Goal: Information Seeking & Learning: Check status

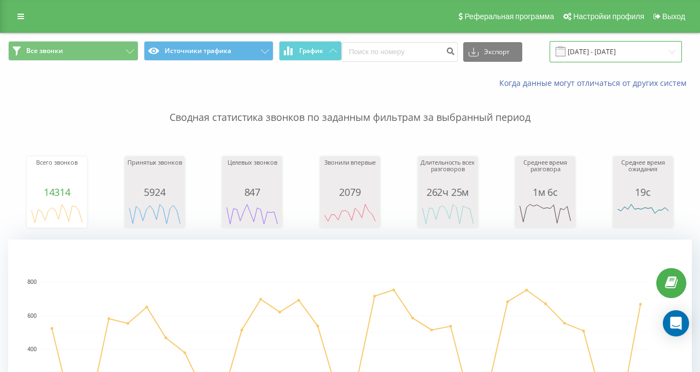
click at [552, 50] on input "24.05.2024 - 24.06.2024" at bounding box center [616, 51] width 132 height 21
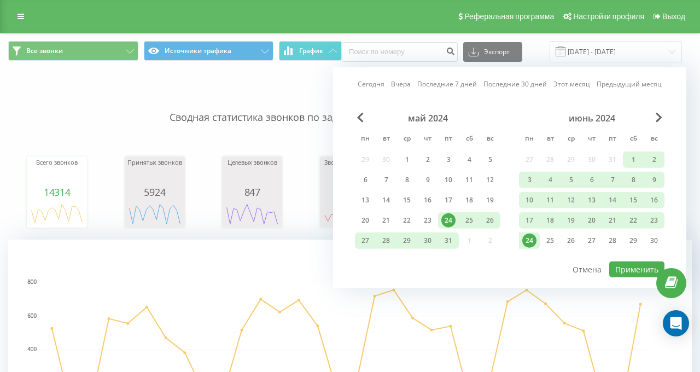
click at [359, 85] on link "Сегодня" at bounding box center [371, 84] width 27 height 10
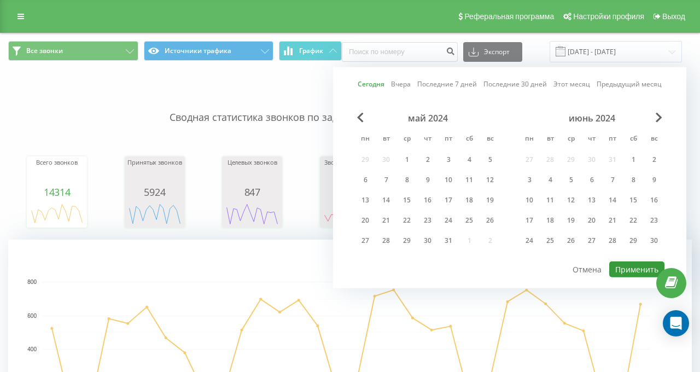
click at [615, 269] on button "Применить" at bounding box center [637, 270] width 55 height 16
type input "21.08.2025 - 21.08.2025"
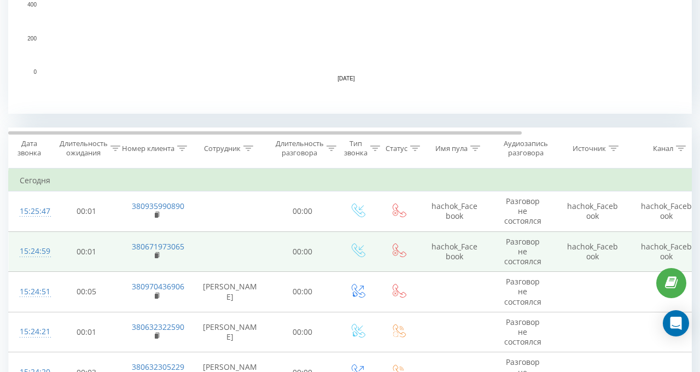
scroll to position [383, 0]
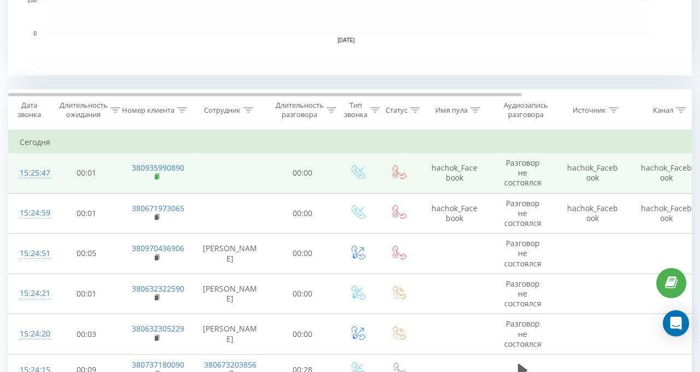
click at [155, 176] on rect at bounding box center [156, 177] width 3 height 5
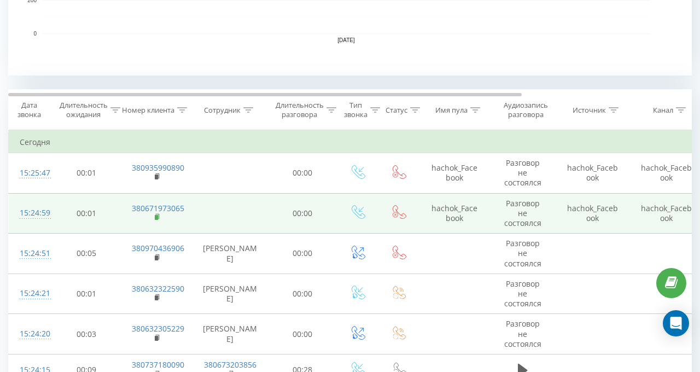
click at [155, 216] on rect at bounding box center [156, 217] width 3 height 5
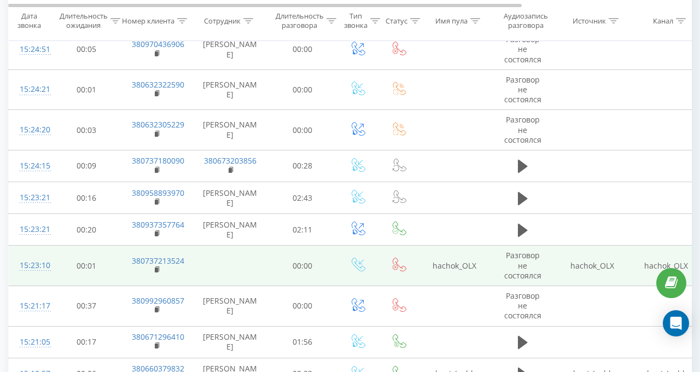
scroll to position [657, 0]
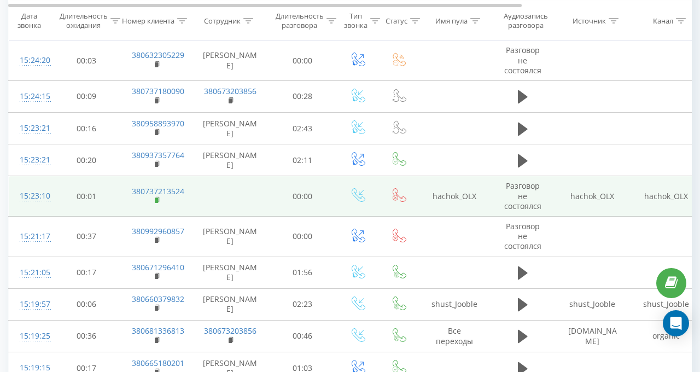
click at [158, 203] on rect at bounding box center [156, 200] width 3 height 5
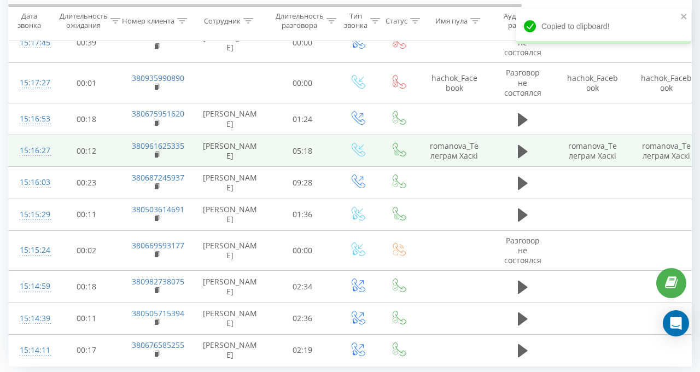
scroll to position [1040, 0]
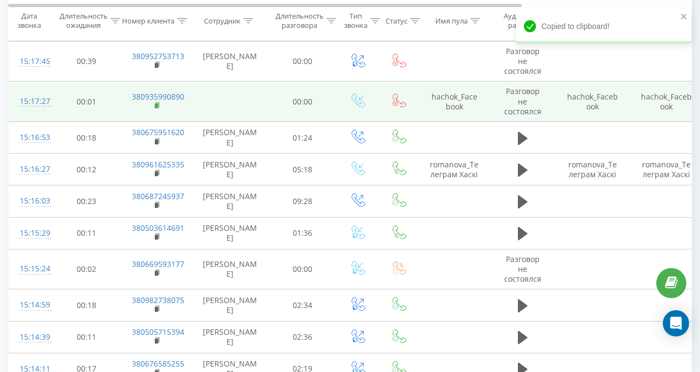
click at [157, 108] on rect at bounding box center [156, 105] width 3 height 5
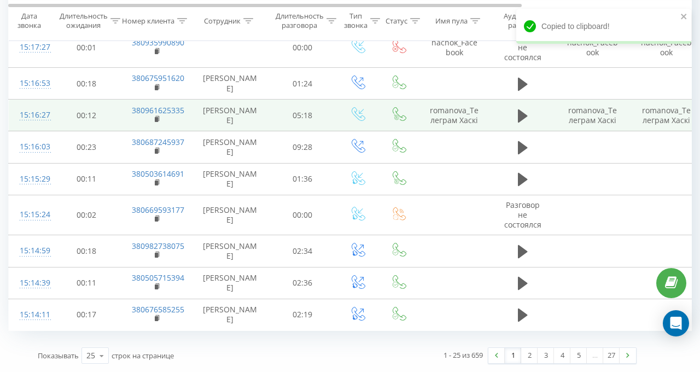
scroll to position [1171, 0]
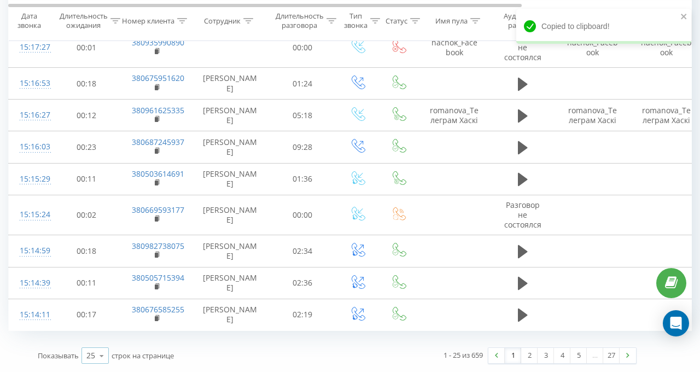
click at [102, 345] on icon at bounding box center [102, 355] width 16 height 21
click at [94, 335] on span "100" at bounding box center [92, 340] width 13 height 10
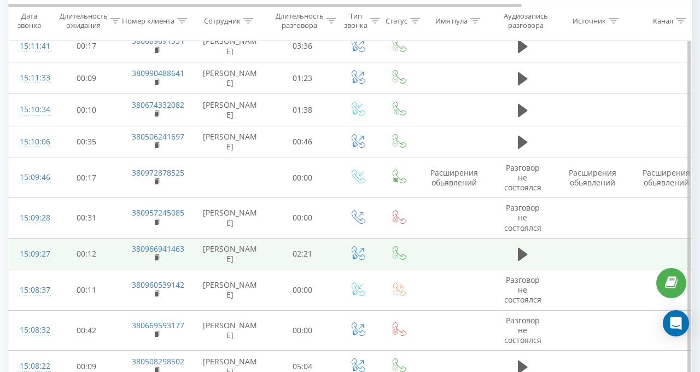
scroll to position [1718, 0]
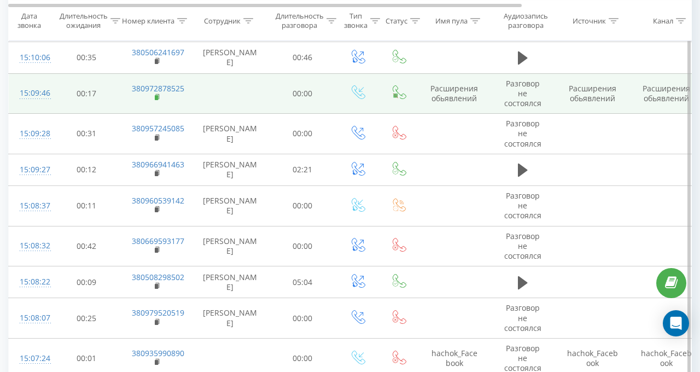
click at [157, 100] on rect at bounding box center [156, 97] width 3 height 5
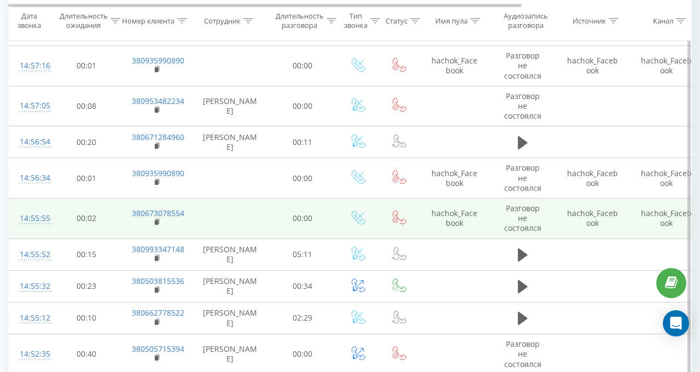
scroll to position [2867, 0]
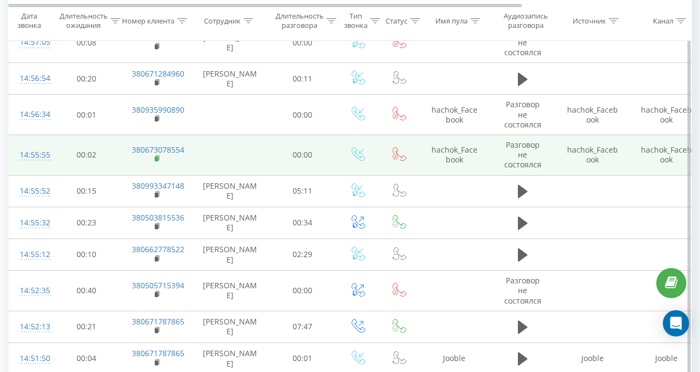
click at [156, 161] on rect at bounding box center [156, 159] width 3 height 5
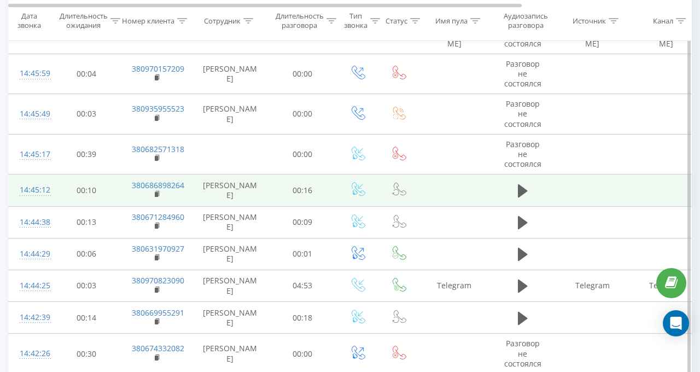
scroll to position [3469, 0]
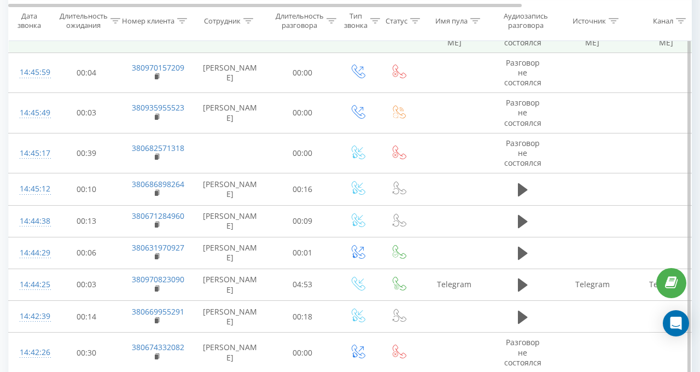
click at [157, 39] on rect at bounding box center [156, 36] width 3 height 5
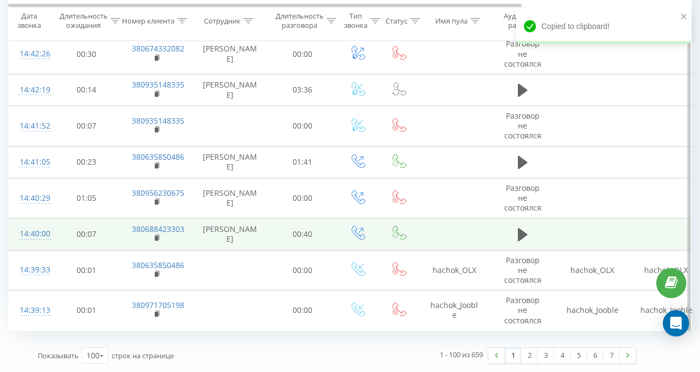
scroll to position [3875, 0]
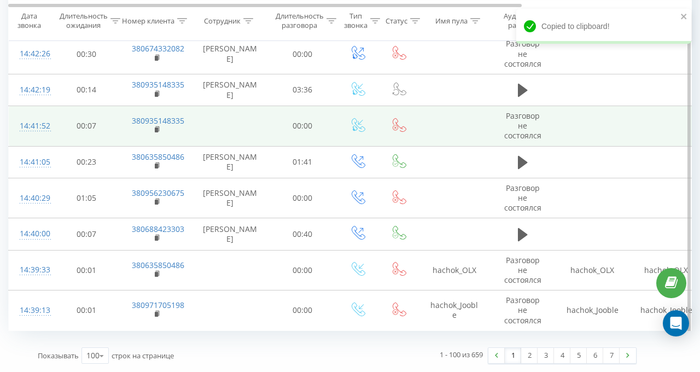
drag, startPoint x: 158, startPoint y: 205, endPoint x: 96, endPoint y: 41, distance: 175.4
click at [157, 270] on icon at bounding box center [158, 274] width 6 height 8
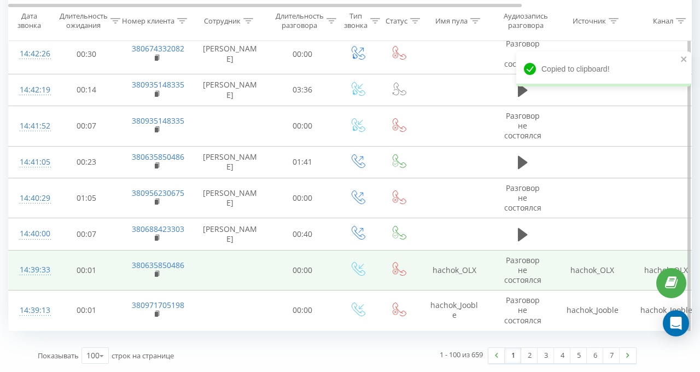
drag, startPoint x: 157, startPoint y: 250, endPoint x: 141, endPoint y: 223, distance: 31.4
click at [157, 312] on rect at bounding box center [156, 314] width 3 height 5
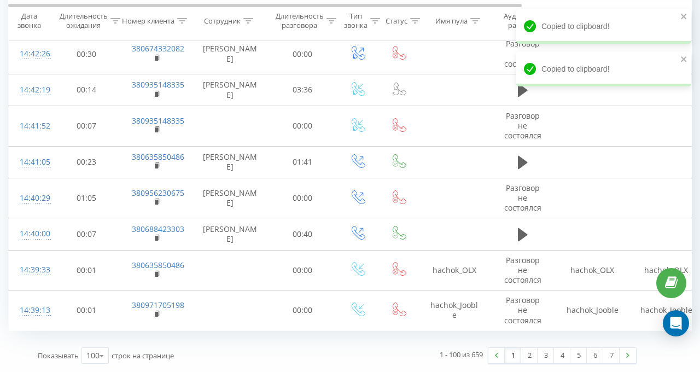
drag, startPoint x: 521, startPoint y: 292, endPoint x: 414, endPoint y: 270, distance: 108.9
click at [522, 348] on link "2" at bounding box center [530, 355] width 16 height 15
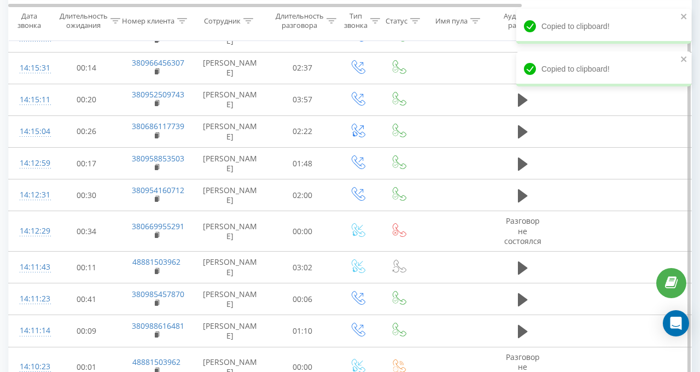
scroll to position [444, 0]
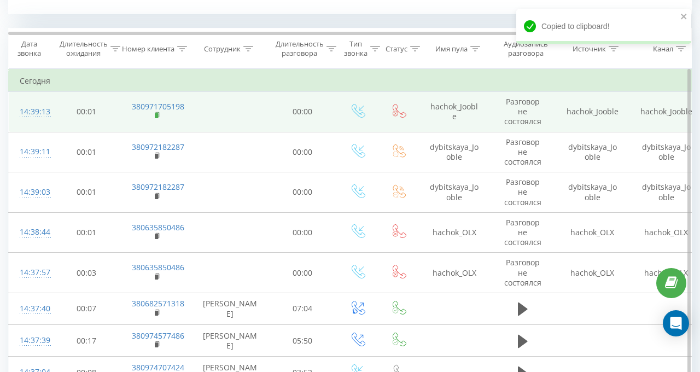
click at [158, 113] on rect at bounding box center [156, 115] width 3 height 5
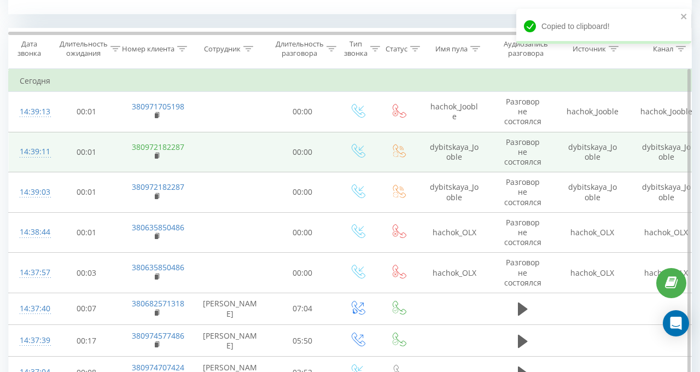
drag, startPoint x: 155, startPoint y: 153, endPoint x: 154, endPoint y: 143, distance: 10.0
click at [156, 154] on rect at bounding box center [156, 156] width 3 height 5
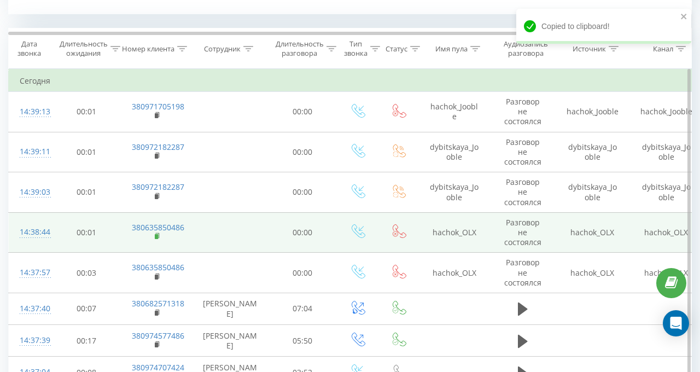
click at [155, 234] on rect at bounding box center [156, 236] width 3 height 5
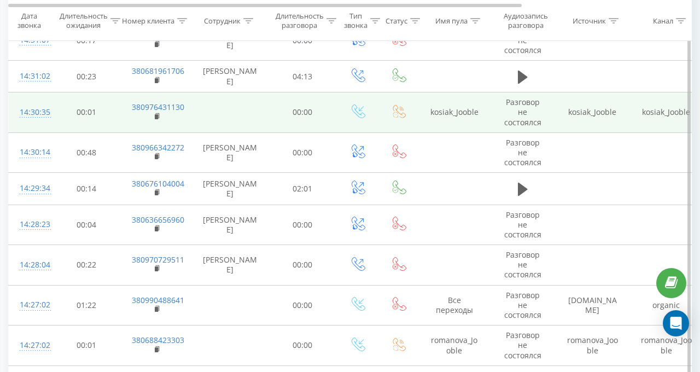
scroll to position [1265, 0]
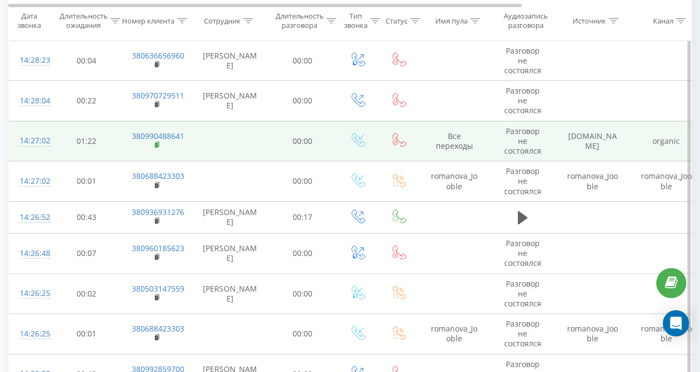
click at [155, 143] on rect at bounding box center [156, 145] width 3 height 5
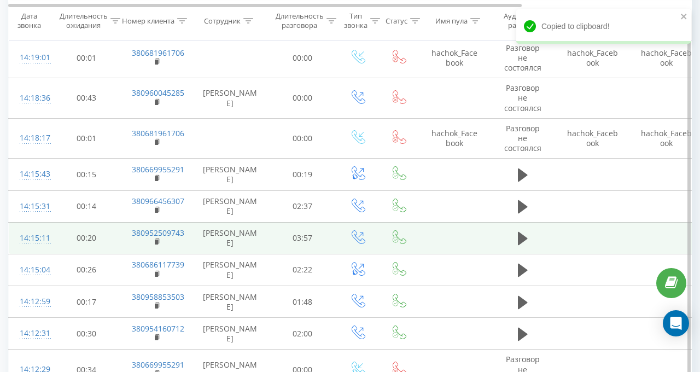
scroll to position [2195, 0]
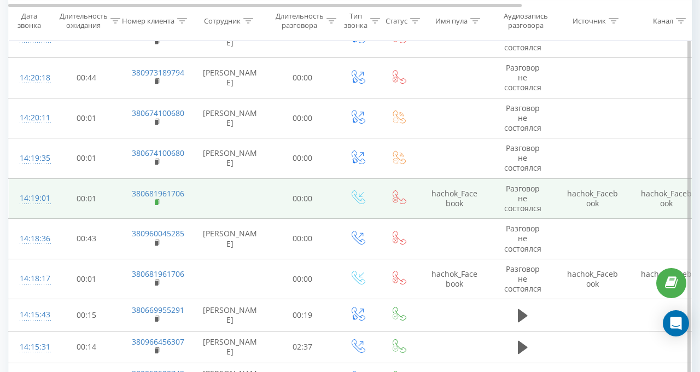
click at [156, 200] on rect at bounding box center [156, 202] width 3 height 5
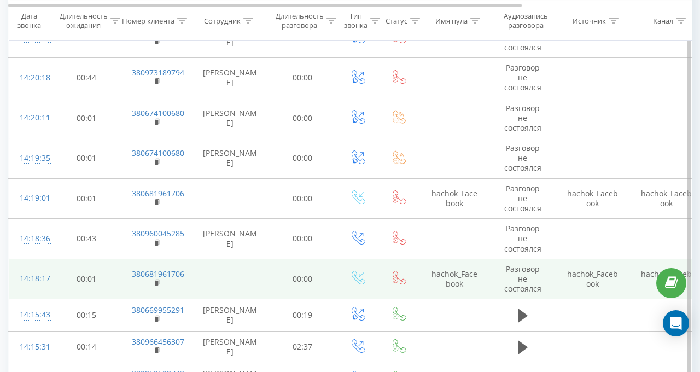
click at [153, 265] on td "380681961706" at bounding box center [156, 279] width 71 height 40
click at [155, 281] on rect at bounding box center [156, 283] width 3 height 5
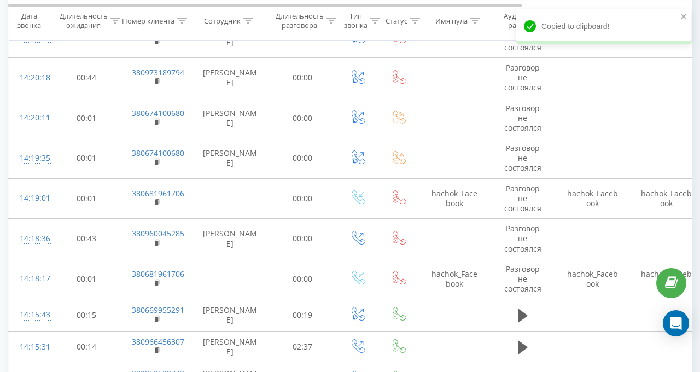
click at [248, 21] on icon at bounding box center [249, 20] width 10 height 5
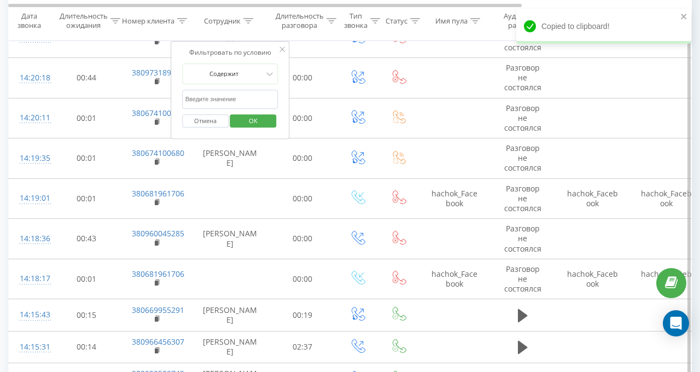
click at [242, 98] on input "text" at bounding box center [230, 99] width 96 height 19
type input "валерія"
drag, startPoint x: 240, startPoint y: 109, endPoint x: 262, endPoint y: 120, distance: 24.7
click at [262, 120] on span "OK" at bounding box center [253, 120] width 31 height 17
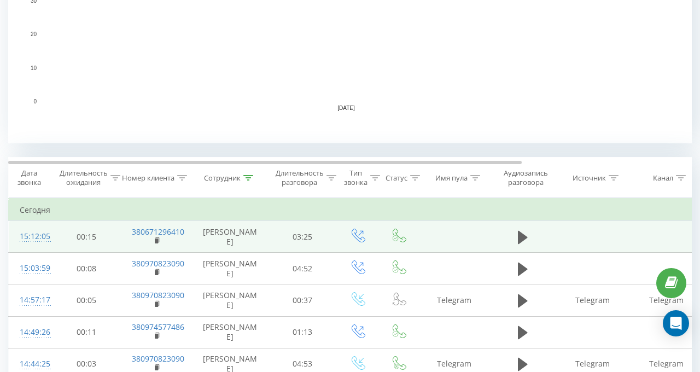
scroll to position [383, 0]
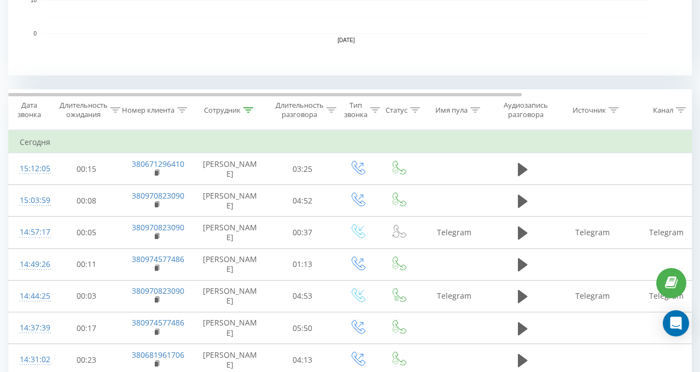
click at [249, 110] on icon at bounding box center [249, 109] width 10 height 5
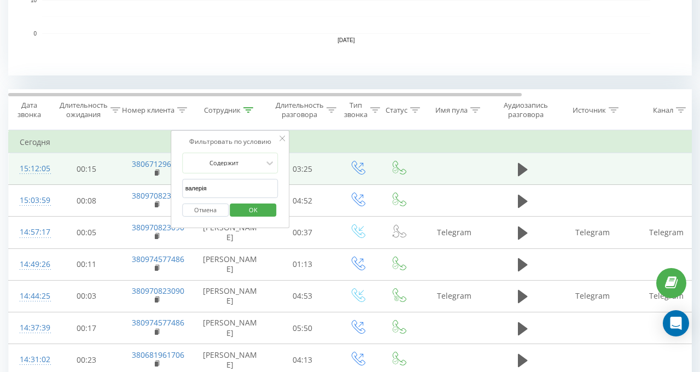
drag, startPoint x: 165, startPoint y: 181, endPoint x: 153, endPoint y: 182, distance: 12.1
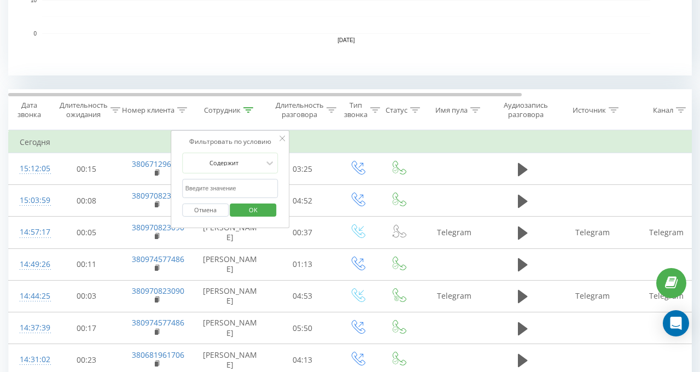
click at [260, 201] on span "OK" at bounding box center [253, 209] width 31 height 17
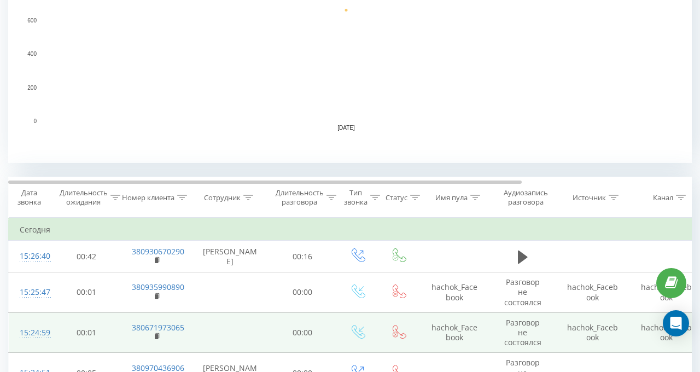
scroll to position [482, 0]
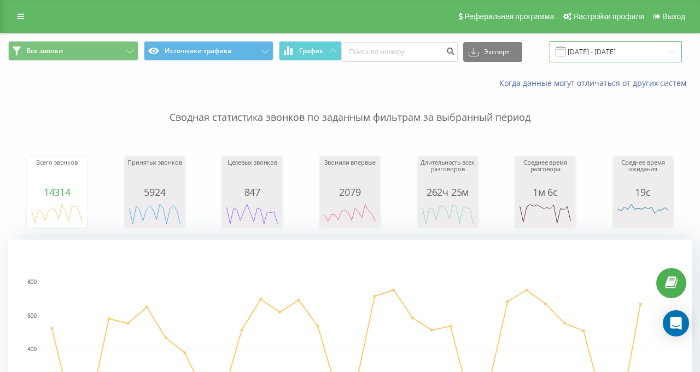
click at [596, 52] on input "24.05.2024 - 24.06.2024" at bounding box center [616, 51] width 132 height 21
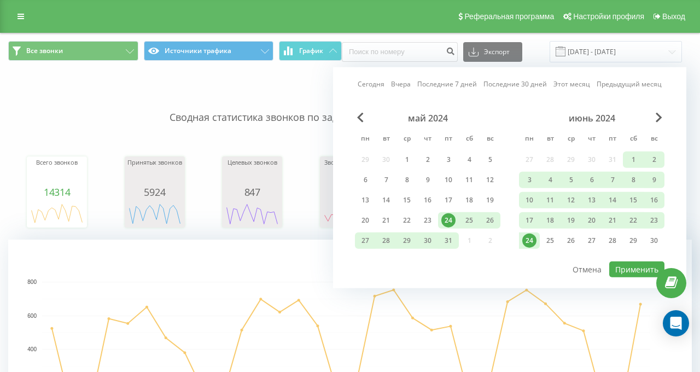
click at [359, 88] on link "Сегодня" at bounding box center [371, 84] width 27 height 10
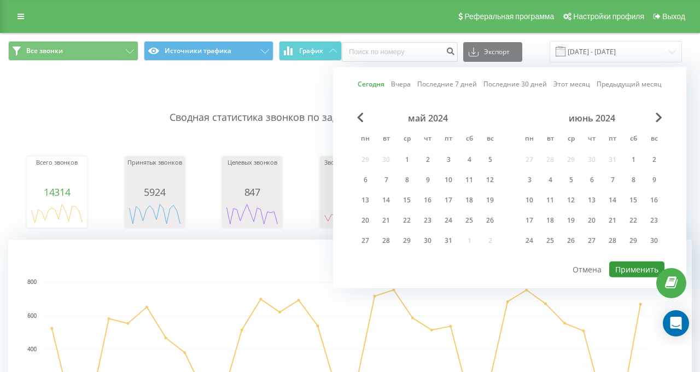
click at [618, 268] on button "Применить" at bounding box center [637, 270] width 55 height 16
type input "[DATE] - [DATE]"
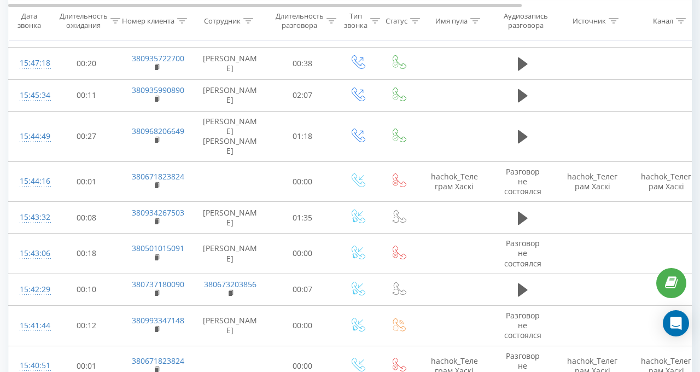
scroll to position [602, 0]
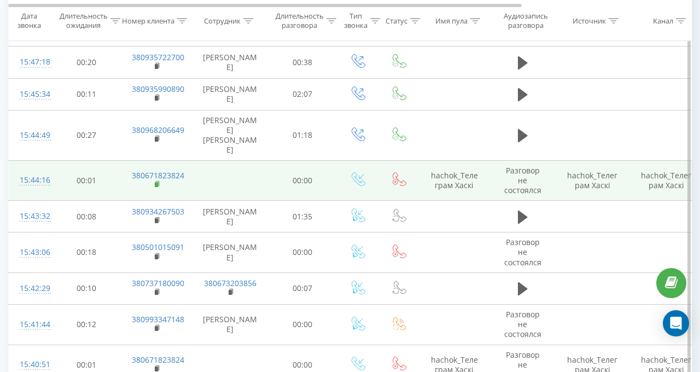
click at [155, 182] on rect at bounding box center [156, 184] width 3 height 5
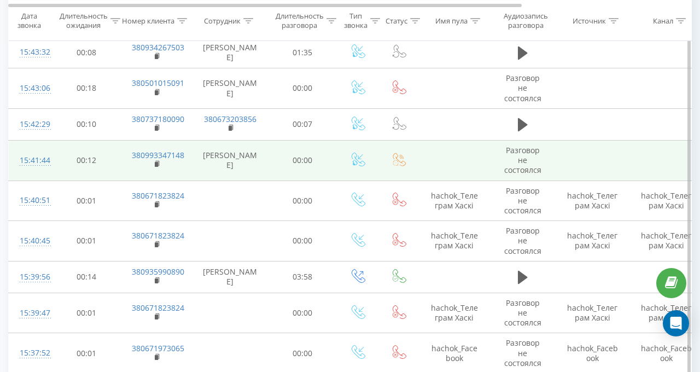
scroll to position [821, 0]
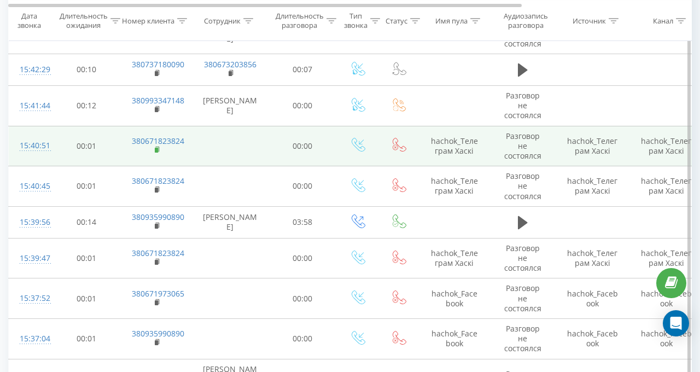
click at [157, 148] on rect at bounding box center [156, 150] width 3 height 5
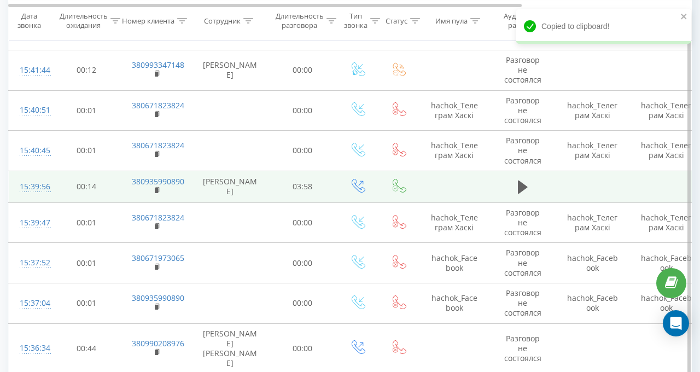
scroll to position [876, 0]
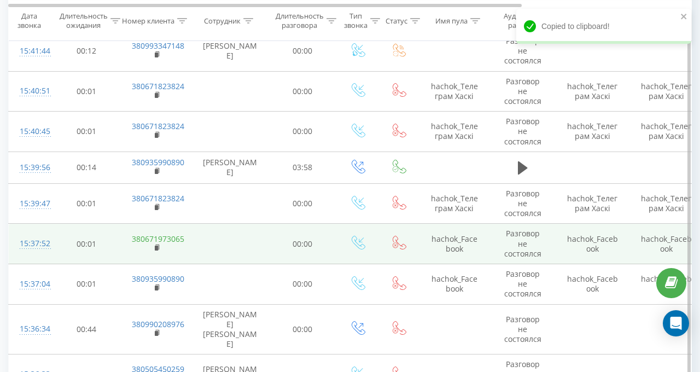
drag, startPoint x: 158, startPoint y: 224, endPoint x: 153, endPoint y: 216, distance: 9.3
click at [158, 246] on rect at bounding box center [156, 248] width 3 height 5
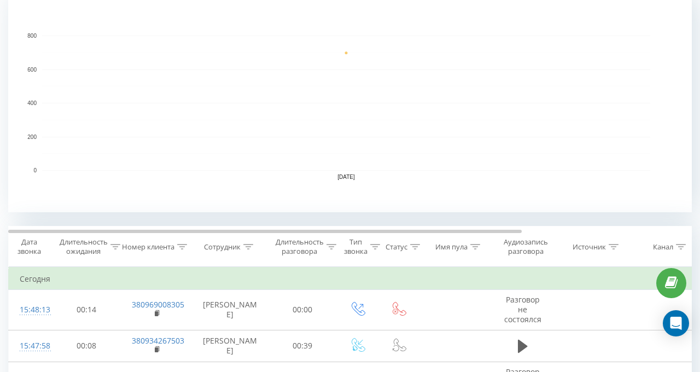
scroll to position [383, 0]
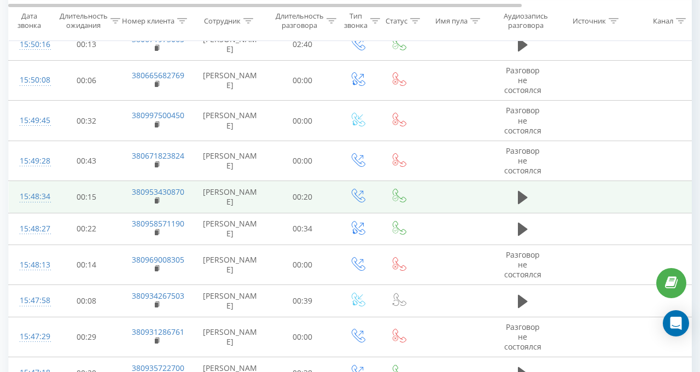
scroll to position [832, 0]
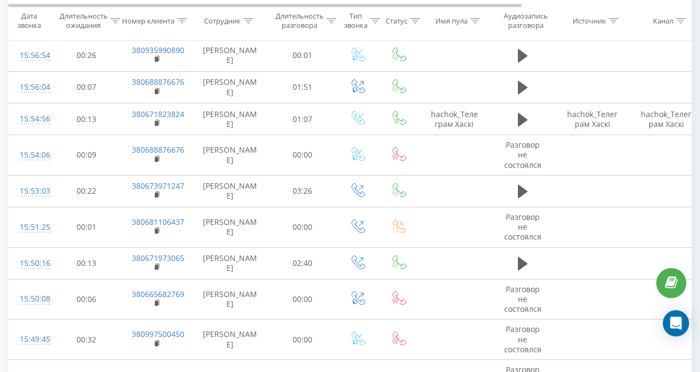
click at [251, 16] on div at bounding box center [249, 20] width 10 height 9
click at [248, 101] on input "text" at bounding box center [230, 98] width 96 height 19
type input "валерія"
drag, startPoint x: 245, startPoint y: 111, endPoint x: 249, endPoint y: 124, distance: 13.7
click at [249, 124] on span "OK" at bounding box center [253, 120] width 31 height 17
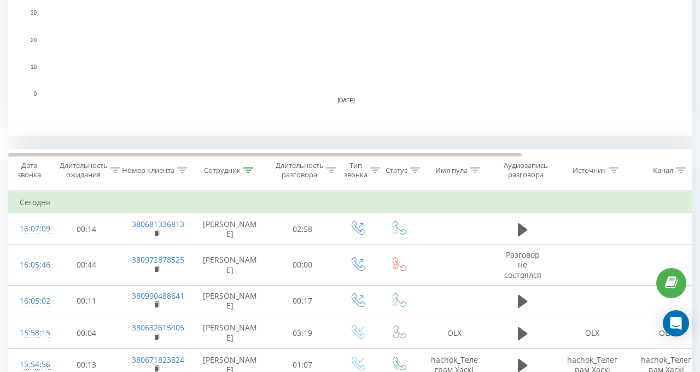
scroll to position [328, 0]
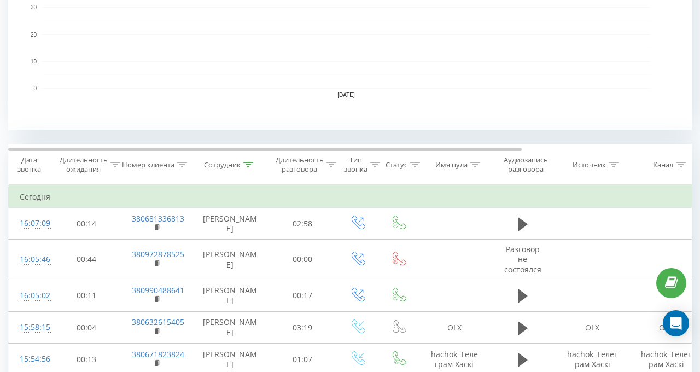
click at [248, 164] on icon at bounding box center [249, 164] width 10 height 5
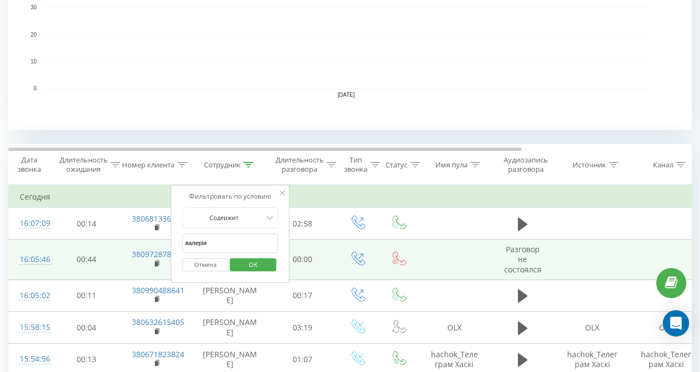
drag, startPoint x: 205, startPoint y: 244, endPoint x: 160, endPoint y: 244, distance: 44.9
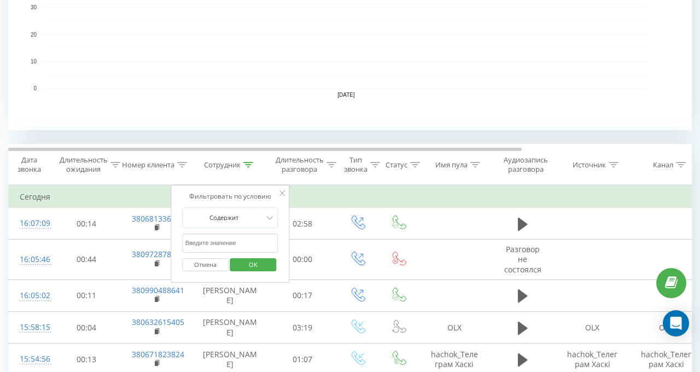
click at [259, 264] on span "OK" at bounding box center [253, 264] width 31 height 17
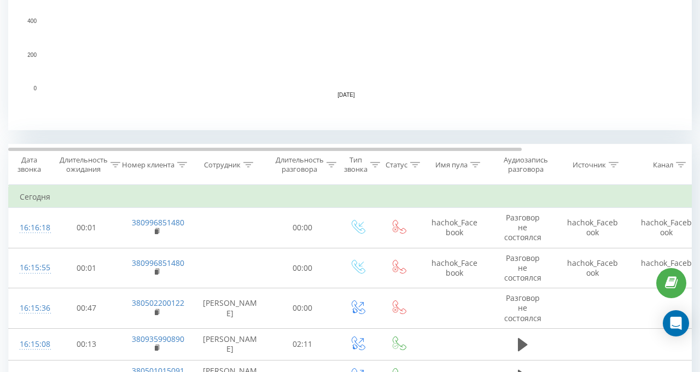
scroll to position [482, 0]
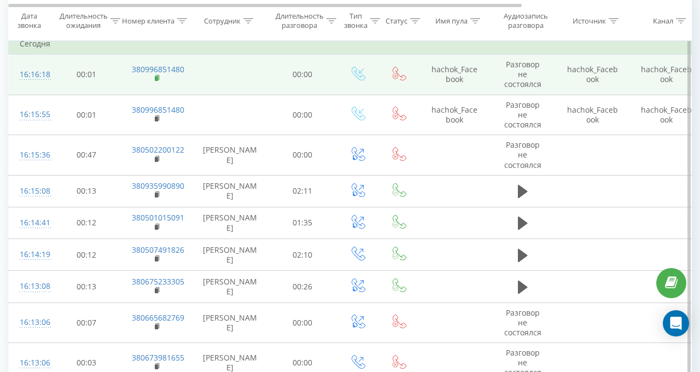
click at [157, 78] on rect at bounding box center [156, 78] width 3 height 5
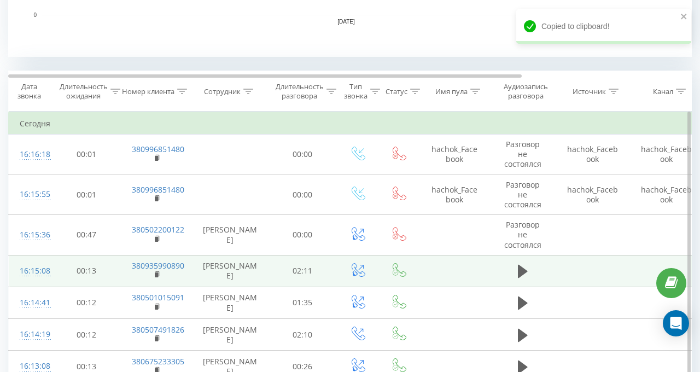
scroll to position [372, 0]
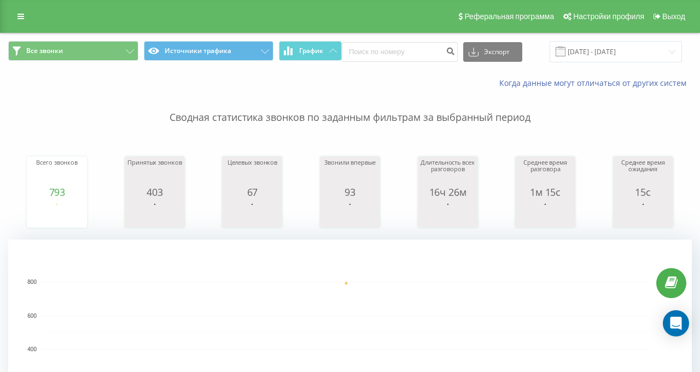
scroll to position [613, 0]
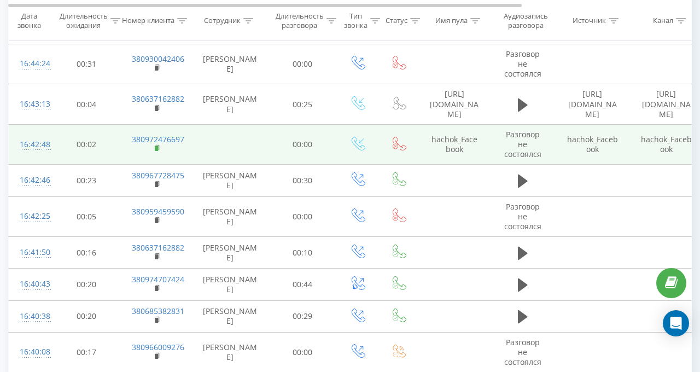
click at [155, 146] on rect at bounding box center [156, 148] width 3 height 5
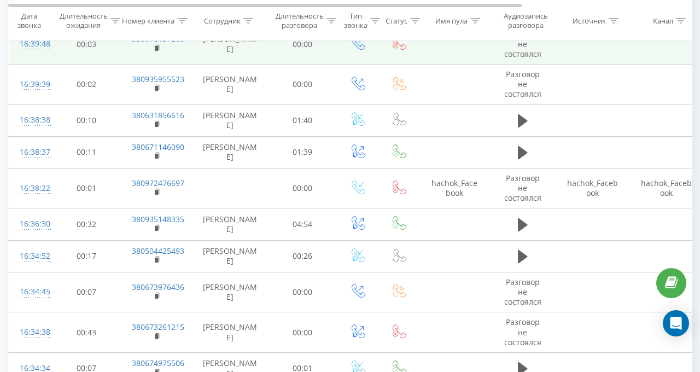
scroll to position [996, 0]
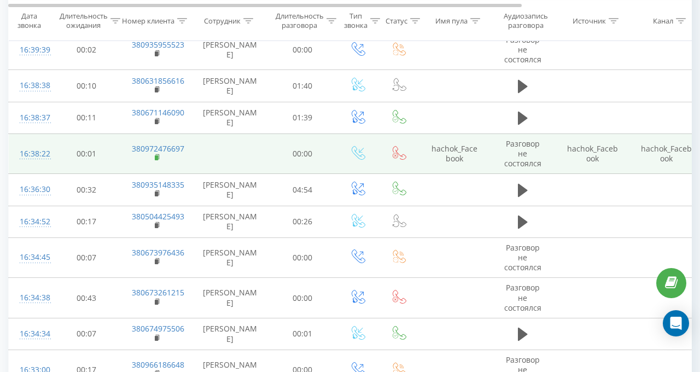
click at [155, 154] on icon at bounding box center [158, 158] width 6 height 8
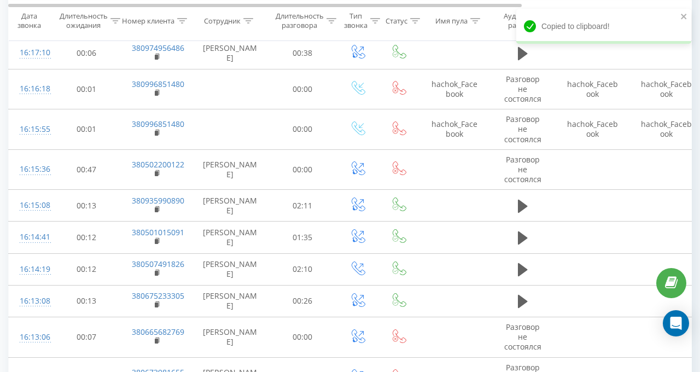
scroll to position [2036, 0]
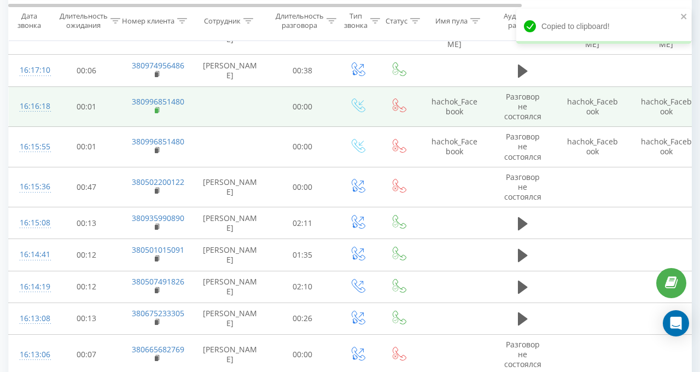
click at [158, 108] on rect at bounding box center [156, 110] width 3 height 5
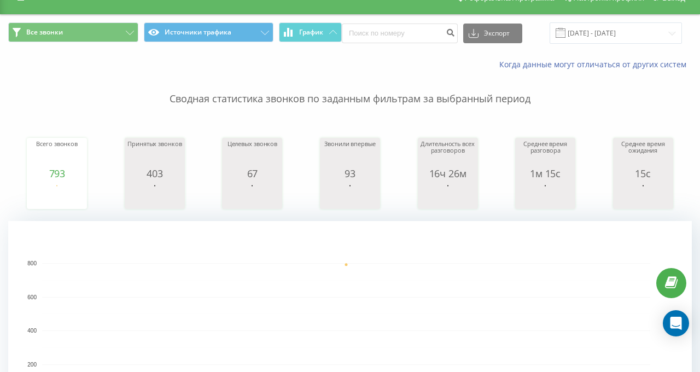
scroll to position [0, 0]
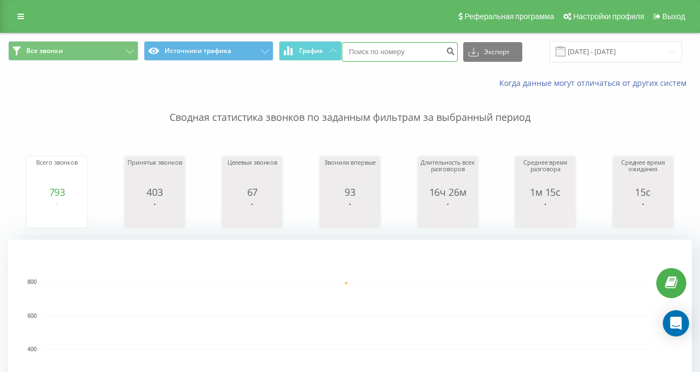
click at [412, 48] on input at bounding box center [400, 52] width 116 height 20
paste input "380681719746"
type input "380681719746"
click at [443, 55] on button "submit" at bounding box center [450, 52] width 15 height 20
